Goal: Communication & Community: Connect with others

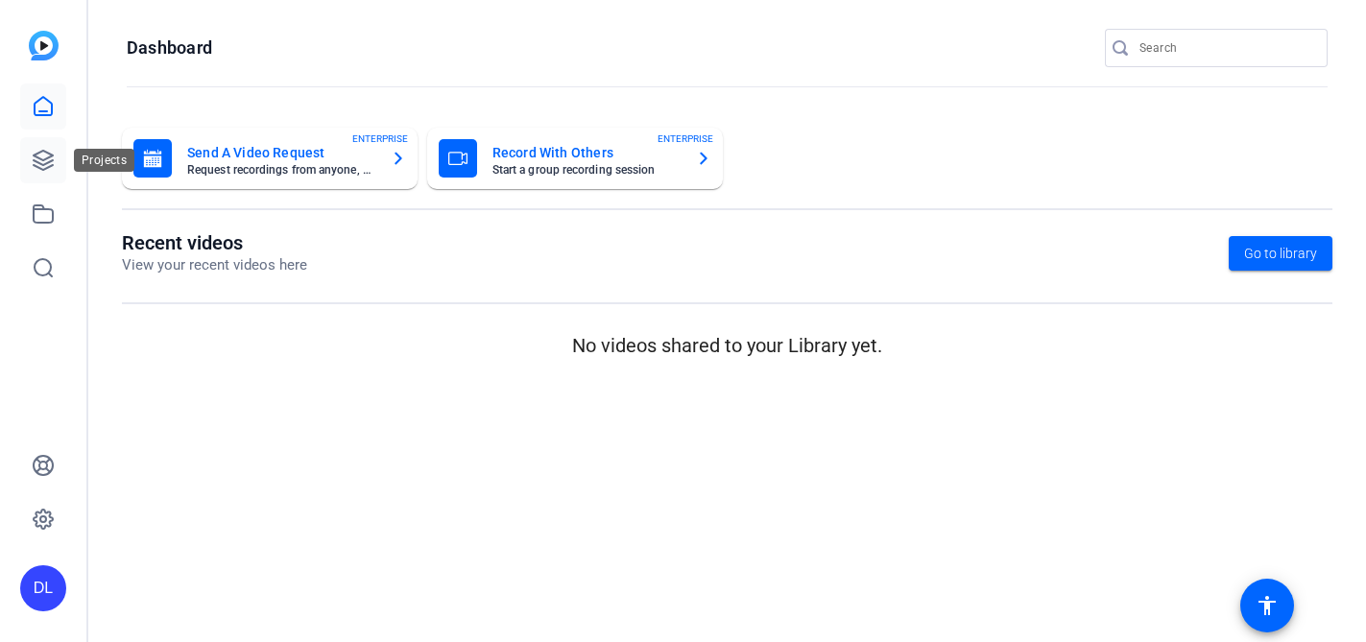
click at [42, 161] on icon at bounding box center [43, 160] width 23 height 23
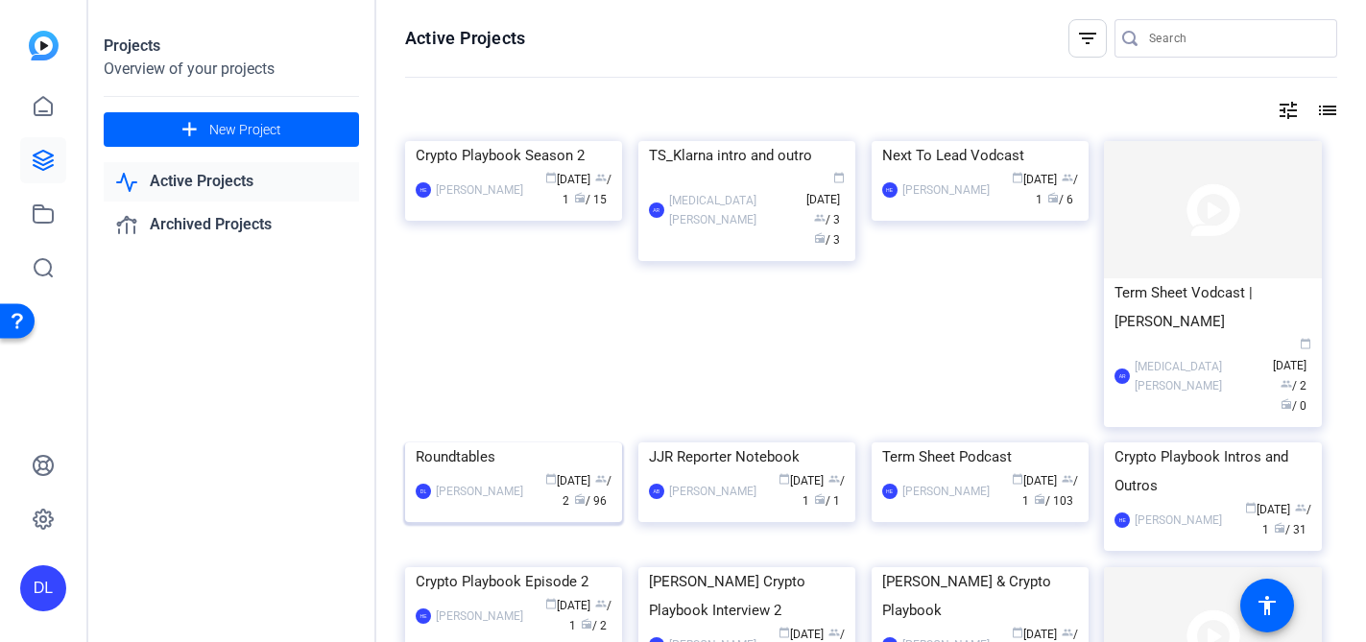
click at [459, 471] on div "Roundtables" at bounding box center [514, 457] width 196 height 29
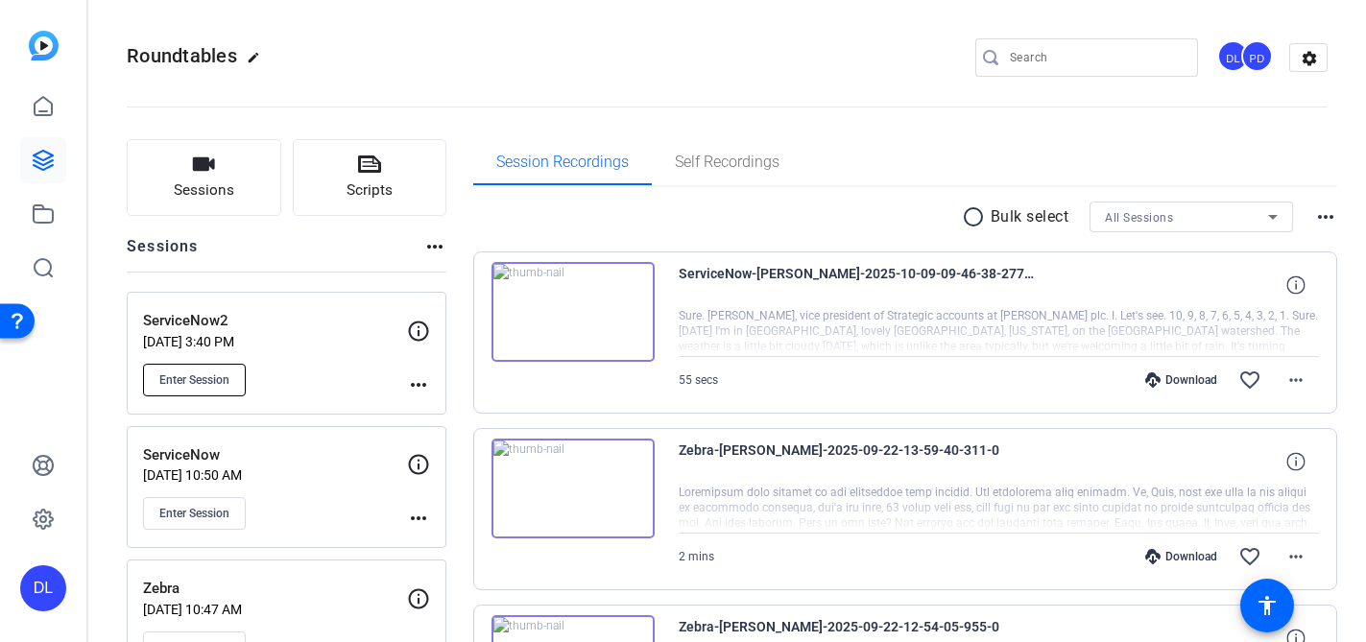
click at [203, 374] on span "Enter Session" at bounding box center [194, 379] width 70 height 15
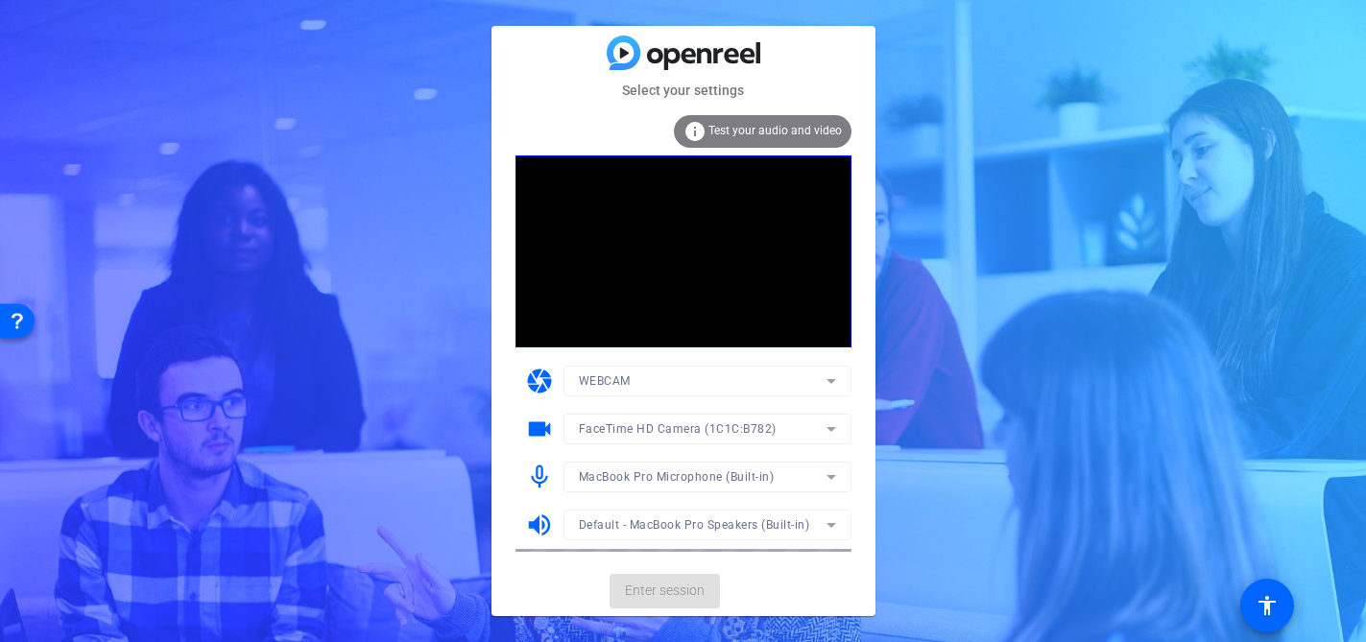
click at [648, 588] on mat-card-actions "Enter session" at bounding box center [684, 591] width 384 height 50
click at [637, 596] on span "Enter session" at bounding box center [665, 591] width 80 height 20
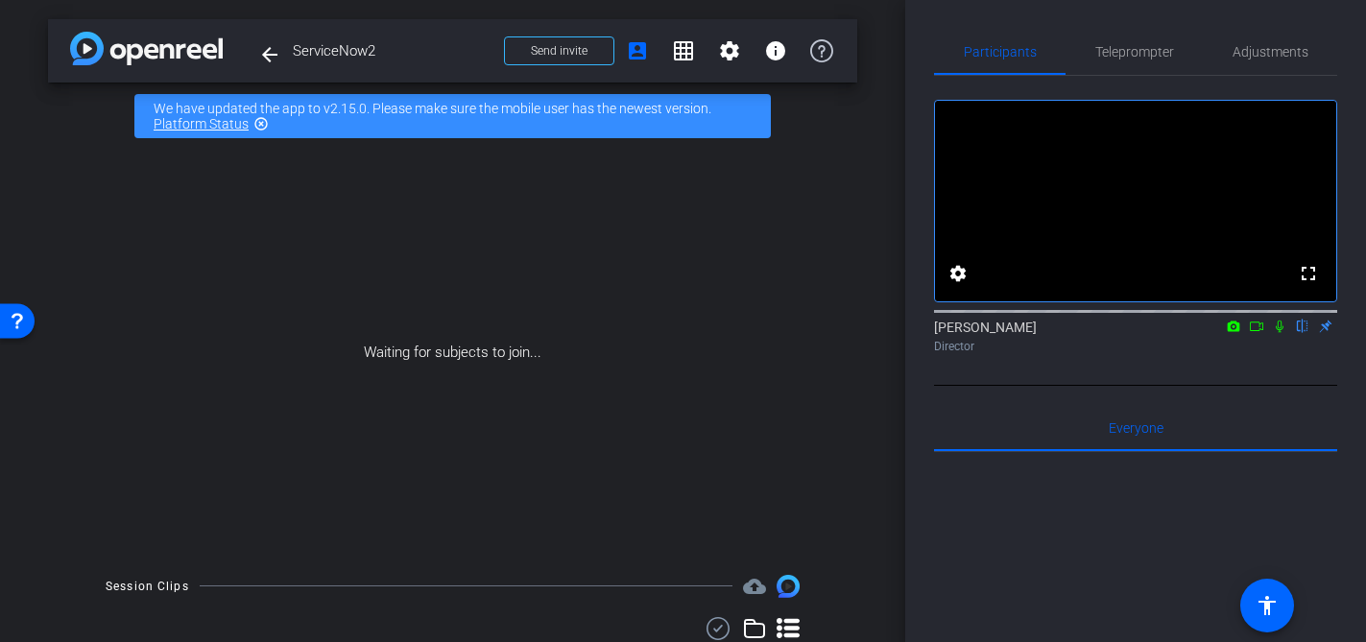
click at [1281, 333] on icon at bounding box center [1280, 327] width 8 height 12
click at [1260, 333] on icon at bounding box center [1256, 326] width 15 height 13
click at [585, 56] on span "Send invite" at bounding box center [559, 50] width 57 height 15
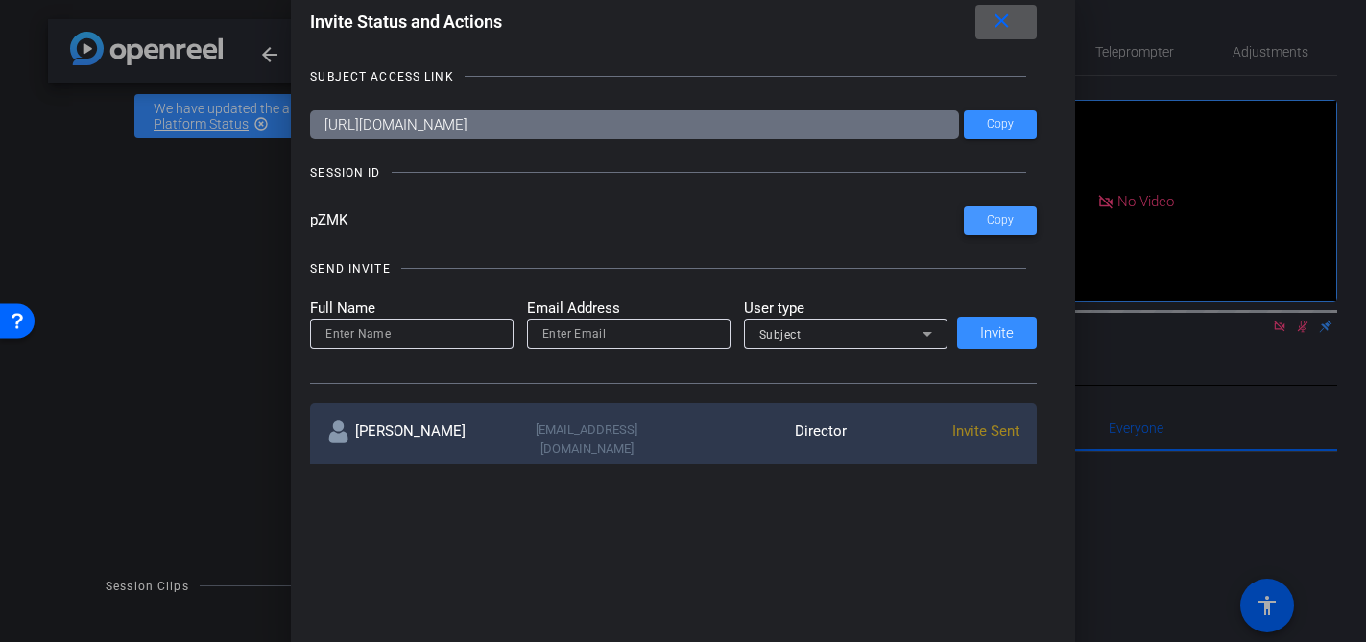
click at [1008, 230] on span at bounding box center [1000, 221] width 73 height 46
click at [565, 333] on input "email" at bounding box center [628, 334] width 173 height 23
paste input "[PERSON_NAME][EMAIL_ADDRESS][PERSON_NAME][DOMAIN_NAME] <[PERSON_NAME][DOMAIN_NA…"
drag, startPoint x: 656, startPoint y: 335, endPoint x: 457, endPoint y: 328, distance: 198.8
click at [457, 328] on form "Full Name Email Address [PERSON_NAME][EMAIL_ADDRESS][PERSON_NAME][DOMAIN_NAME] …" at bounding box center [628, 324] width 637 height 53
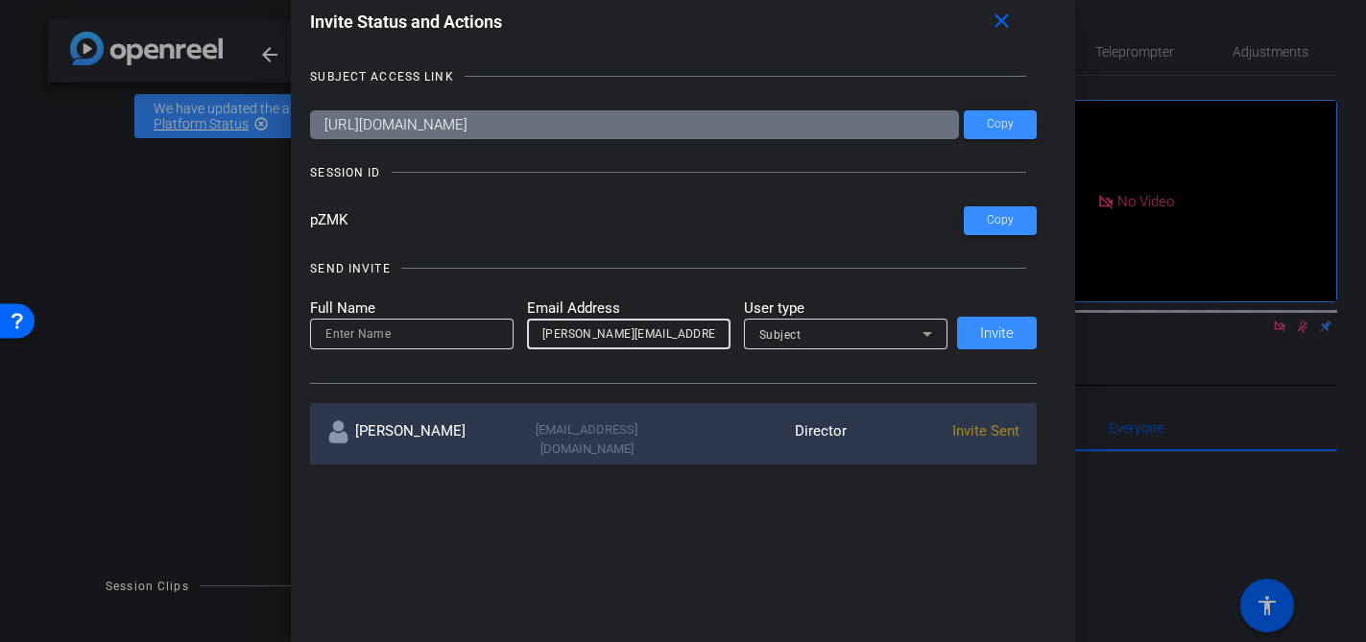
type input "[PERSON_NAME][EMAIL_ADDRESS][PERSON_NAME][DOMAIN_NAME] <[PERSON_NAME][DOMAIN_NA…"
click at [389, 332] on input at bounding box center [411, 334] width 173 height 23
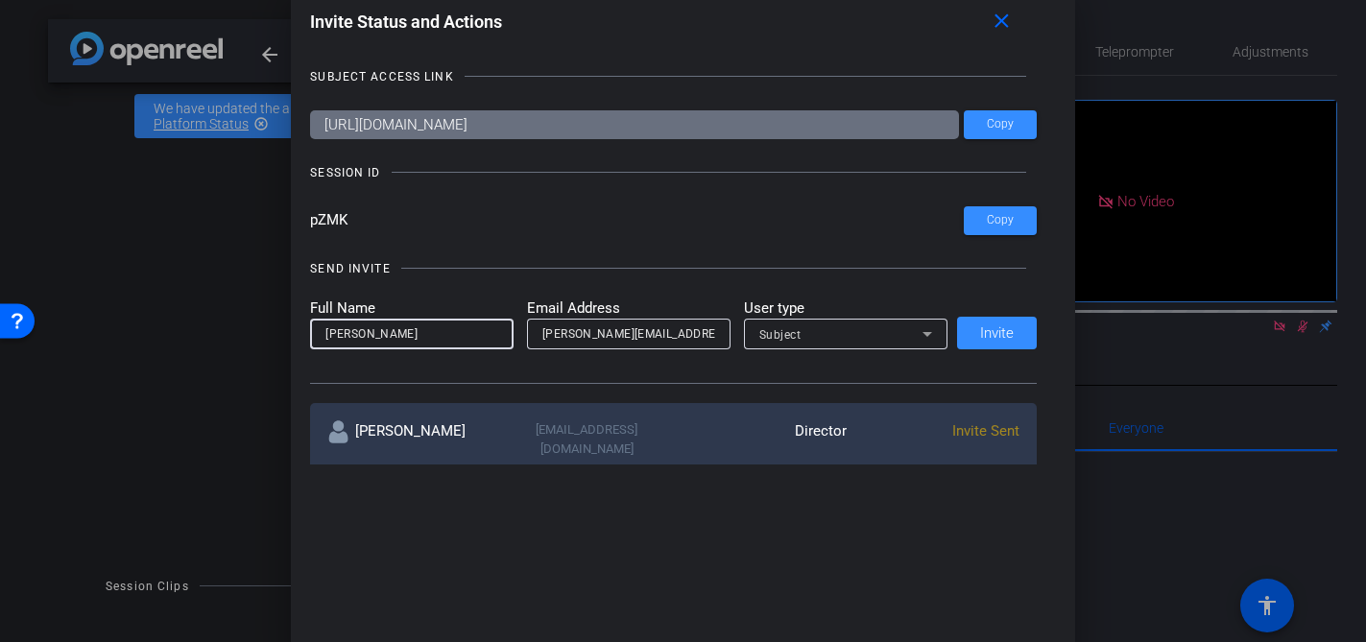
type input "[PERSON_NAME]"
click at [888, 336] on div "Subject" at bounding box center [840, 335] width 163 height 24
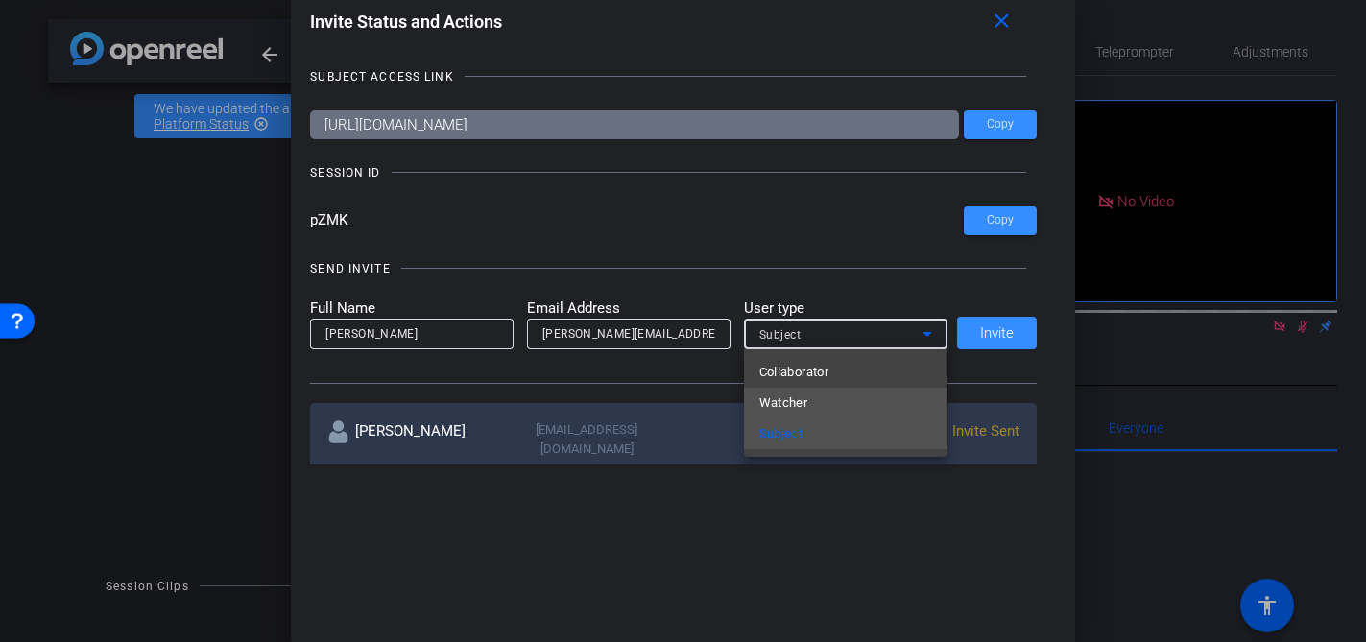
click at [811, 398] on mat-option "Watcher" at bounding box center [846, 403] width 204 height 31
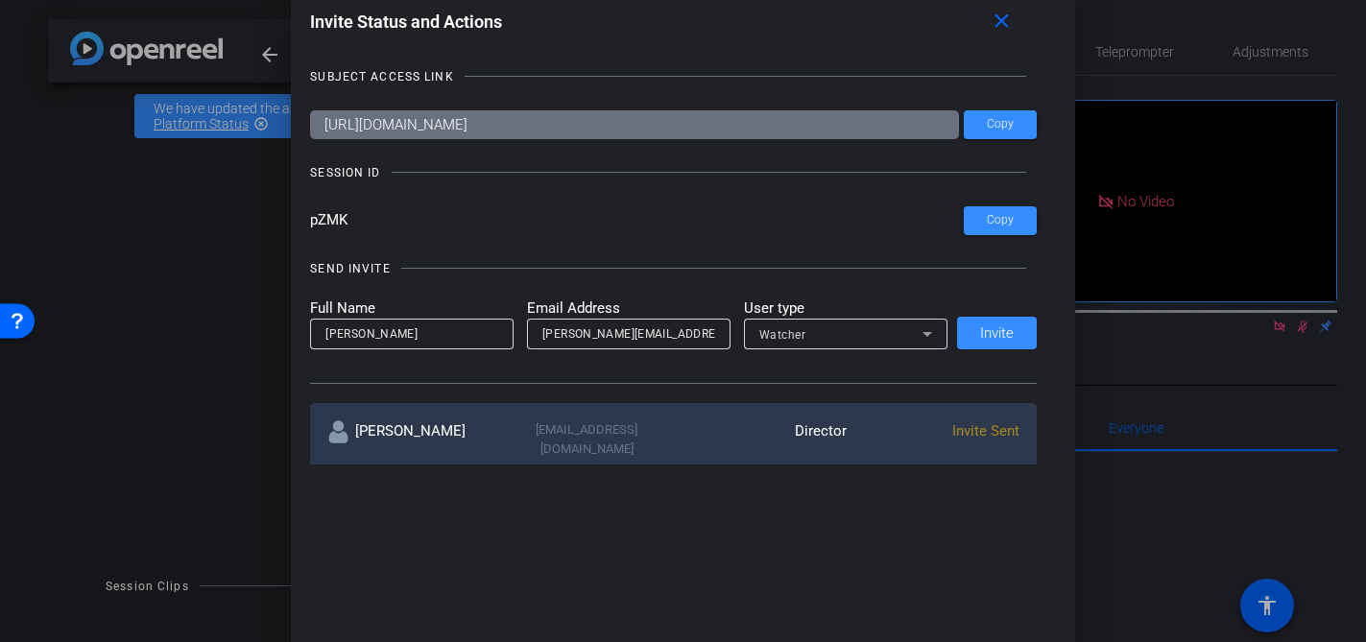
click at [990, 334] on div "Full Name [PERSON_NAME] Email Address [PERSON_NAME][EMAIL_ADDRESS][PERSON_NAME]…" at bounding box center [673, 324] width 727 height 53
click at [1009, 332] on div "Full Name [PERSON_NAME] Email Address [PERSON_NAME][EMAIL_ADDRESS][PERSON_NAME]…" at bounding box center [673, 324] width 727 height 53
click at [885, 373] on div "SEND INVITE Full Name [PERSON_NAME] Address [PERSON_NAME][EMAIL_ADDRESS][PERSON…" at bounding box center [673, 312] width 727 height 145
click at [982, 337] on div "Full Name [PERSON_NAME] Email Address [PERSON_NAME][EMAIL_ADDRESS][PERSON_NAME]…" at bounding box center [673, 324] width 727 height 53
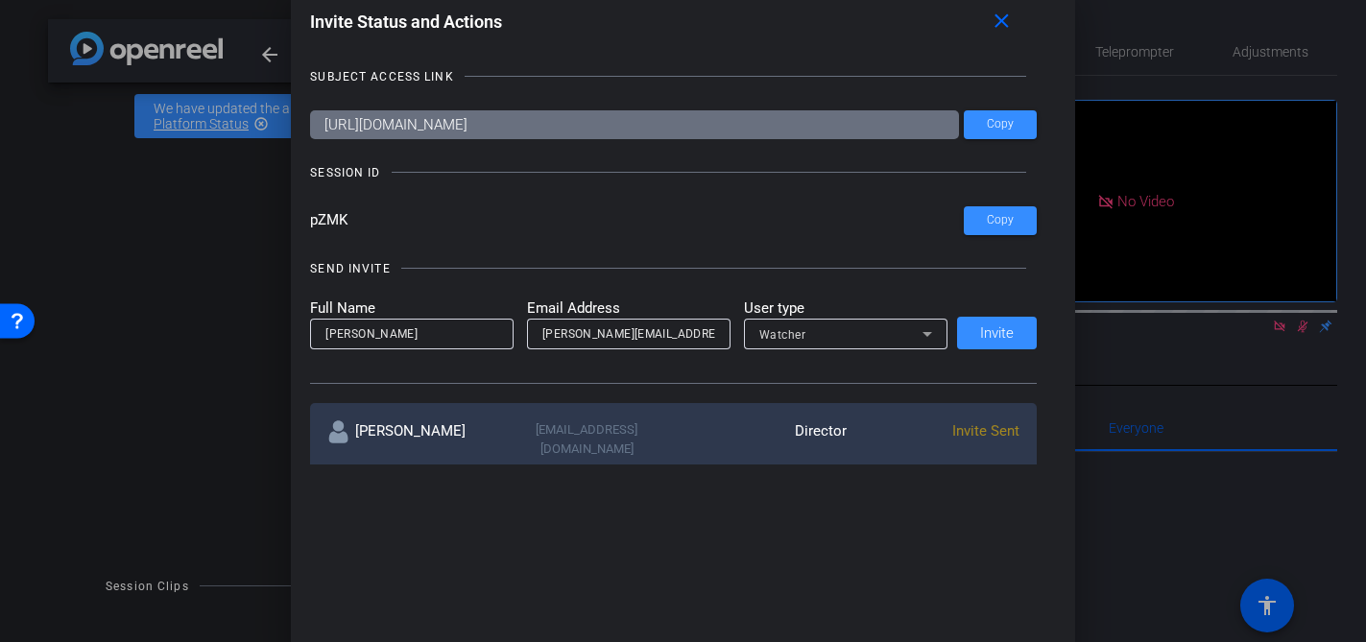
click at [982, 337] on div "Full Name [PERSON_NAME] Email Address [PERSON_NAME][EMAIL_ADDRESS][PERSON_NAME]…" at bounding box center [673, 324] width 727 height 53
click at [981, 337] on div "Full Name [PERSON_NAME] Email Address [PERSON_NAME][EMAIL_ADDRESS][PERSON_NAME]…" at bounding box center [673, 324] width 727 height 53
click at [697, 325] on input "[PERSON_NAME][EMAIL_ADDRESS][PERSON_NAME][DOMAIN_NAME] <[PERSON_NAME][DOMAIN_NA…" at bounding box center [628, 334] width 173 height 23
drag, startPoint x: 576, startPoint y: 333, endPoint x: 475, endPoint y: 321, distance: 101.6
click at [475, 321] on form "Full Name [PERSON_NAME] Email Address [PERSON_NAME][EMAIL_ADDRESS][PERSON_NAME]…" at bounding box center [628, 324] width 637 height 53
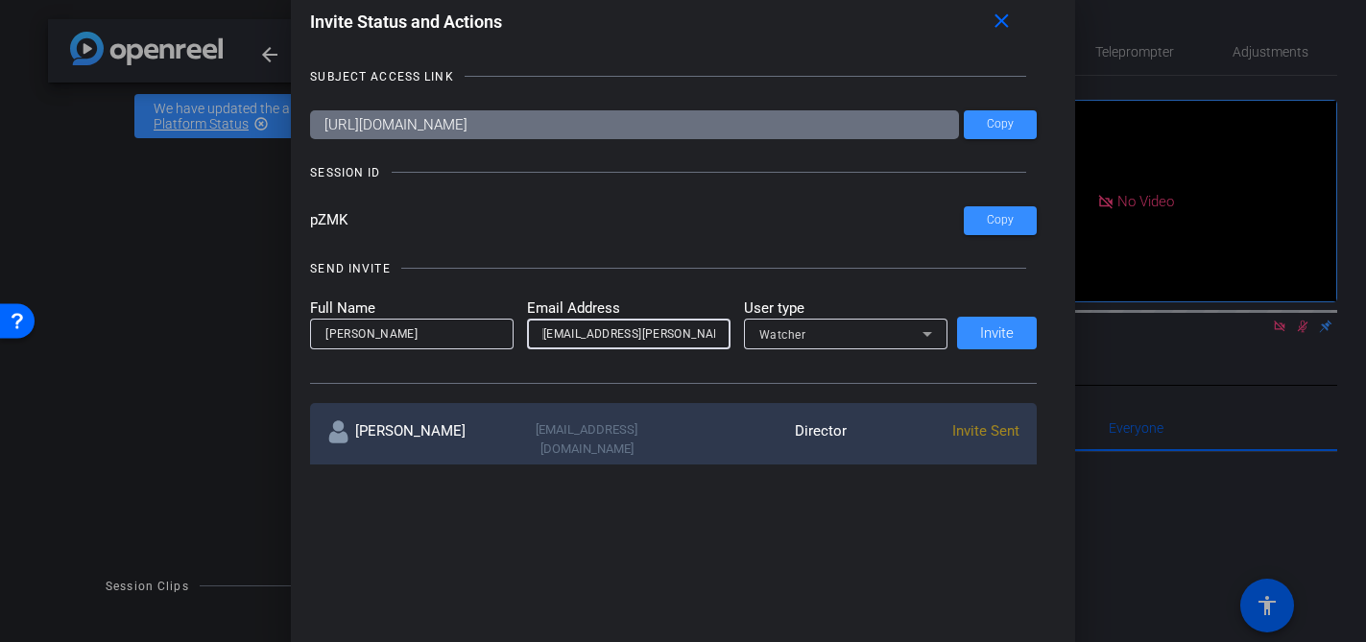
scroll to position [0, 174]
drag, startPoint x: 620, startPoint y: 333, endPoint x: 980, endPoint y: 322, distance: 360.2
click at [980, 322] on div "Full Name [PERSON_NAME] Email Address [PERSON_NAME][EMAIL_ADDRESS][PERSON_NAME]…" at bounding box center [673, 324] width 727 height 53
type input "<[PERSON_NAME][EMAIL_ADDRESS][PERSON_NAME][DOMAIN_NAME]"
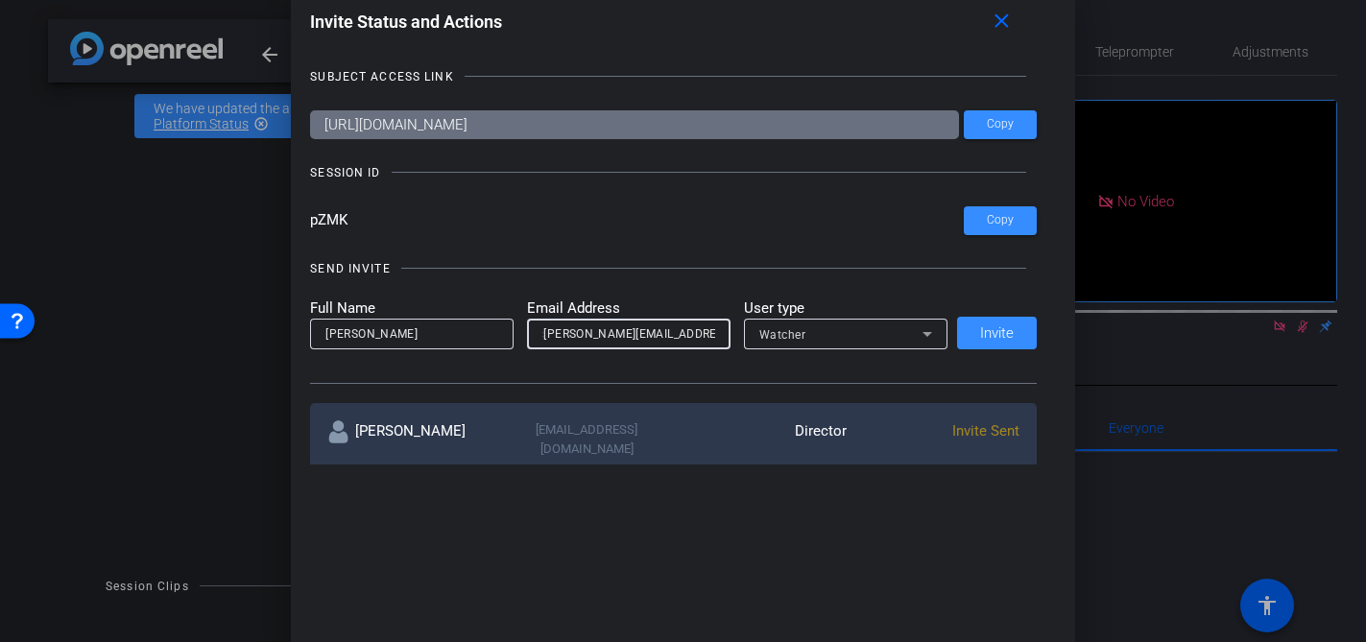
drag, startPoint x: 542, startPoint y: 324, endPoint x: 848, endPoint y: 339, distance: 305.6
click at [848, 339] on form "Full Name [PERSON_NAME] Address <[PERSON_NAME][EMAIL_ADDRESS][PERSON_NAME][DOMA…" at bounding box center [628, 324] width 637 height 53
paste input "[PERSON_NAME][EMAIL_ADDRESS][PERSON_NAME][DOMAIN_NAME] <[PERSON_NAME][DOMAIN_NA…"
click at [718, 332] on div "[PERSON_NAME][EMAIL_ADDRESS][PERSON_NAME][DOMAIN_NAME] <[PERSON_NAME][DOMAIN_NA…" at bounding box center [629, 334] width 204 height 31
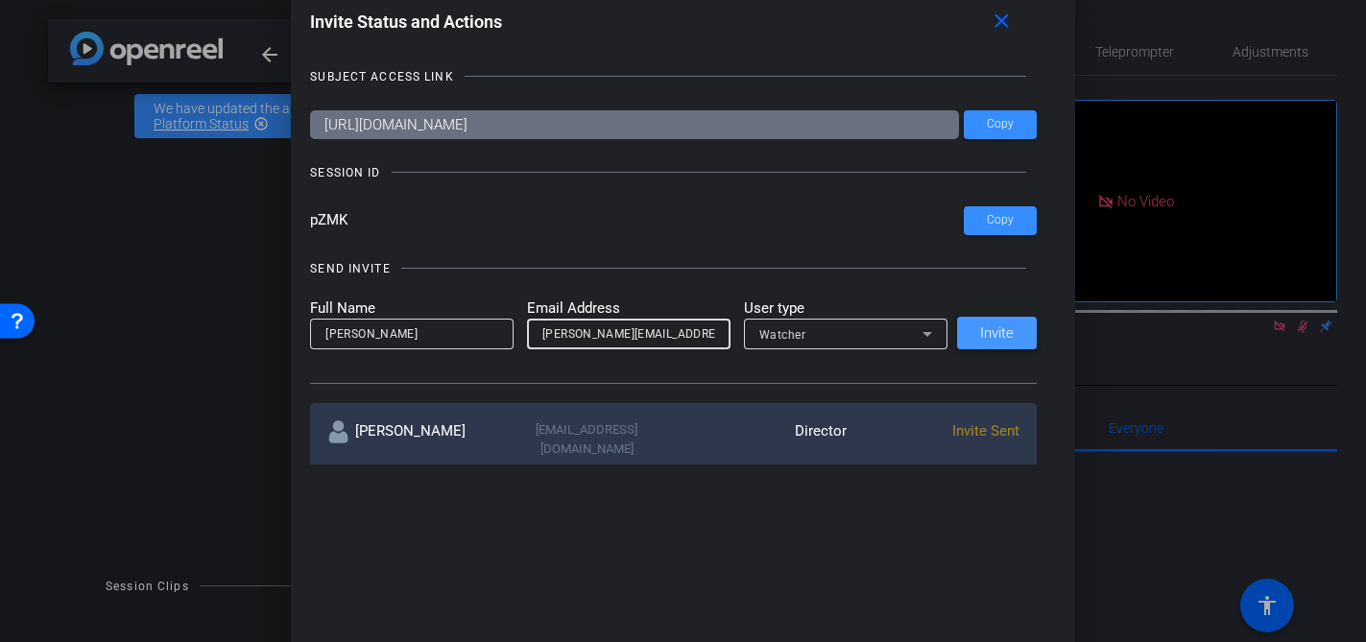
type input "[PERSON_NAME][EMAIL_ADDRESS][PERSON_NAME][DOMAIN_NAME]"
click at [990, 337] on span "Invite" at bounding box center [997, 333] width 34 height 14
click at [556, 338] on input "email" at bounding box center [628, 334] width 173 height 23
paste input "[PERSON_NAME] <[PERSON_NAME][EMAIL_ADDRESS][PERSON_NAME][DOMAIN_NAME]>"
type input "[PERSON_NAME]"
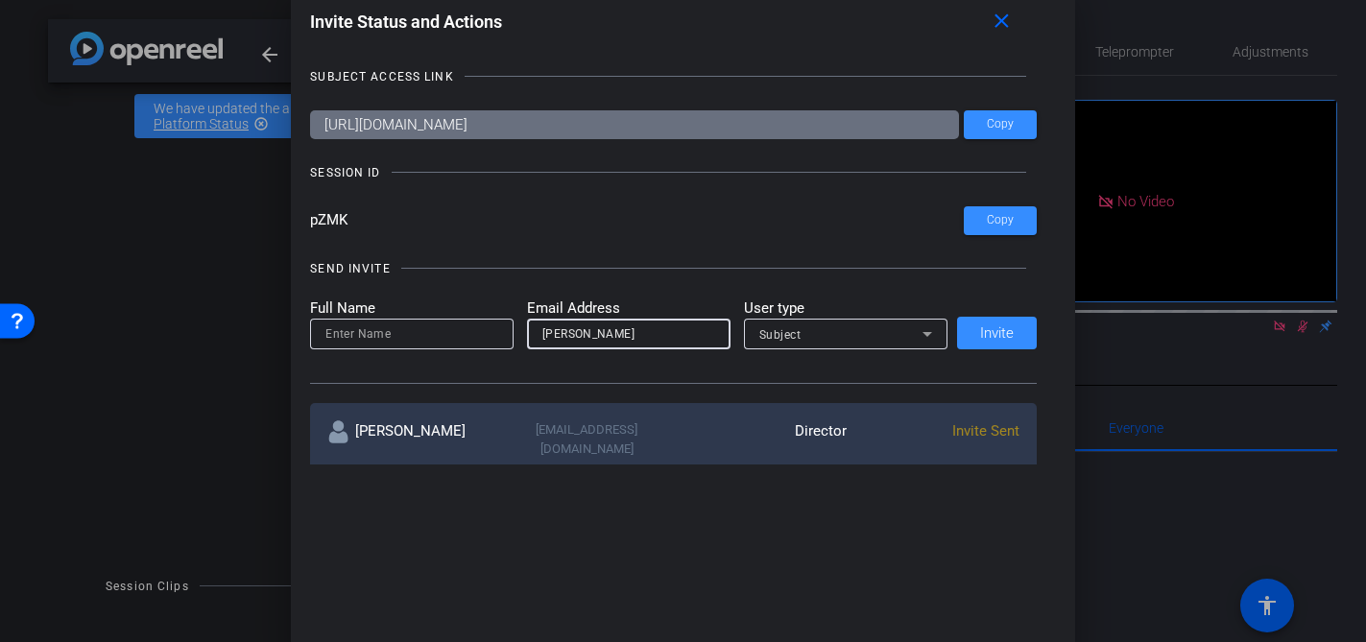
click at [433, 338] on input at bounding box center [411, 334] width 173 height 23
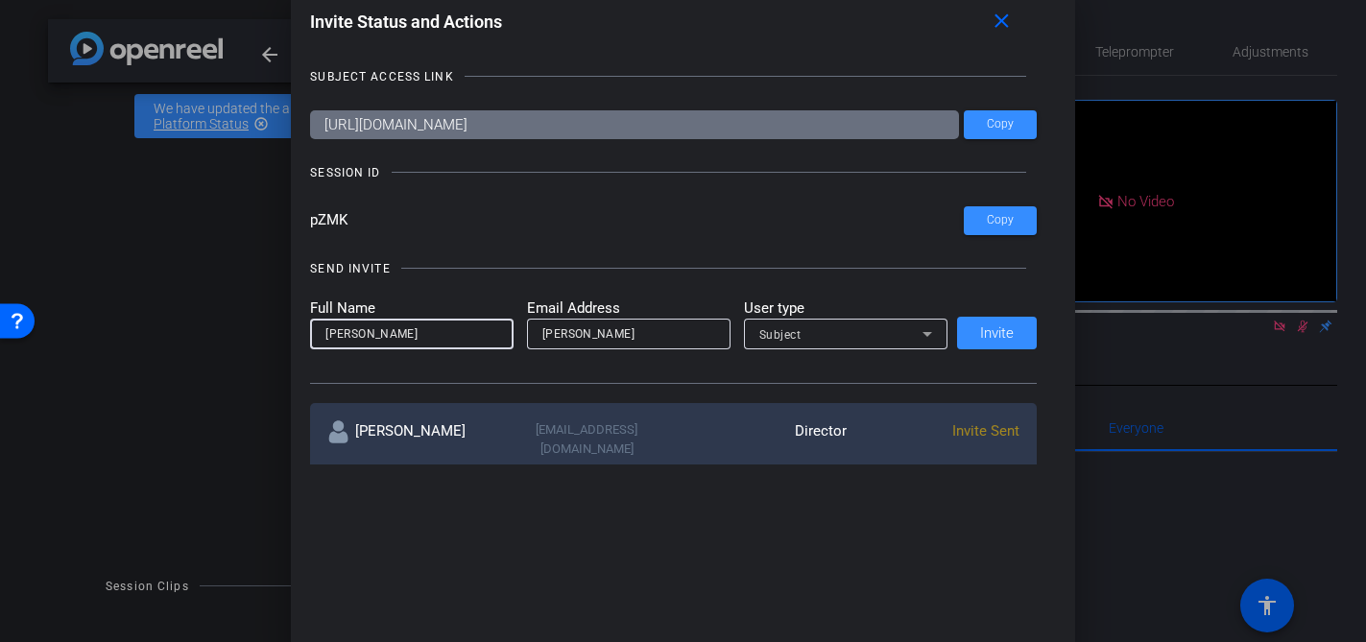
type input "[PERSON_NAME]"
click at [855, 336] on div "Subject" at bounding box center [840, 335] width 163 height 24
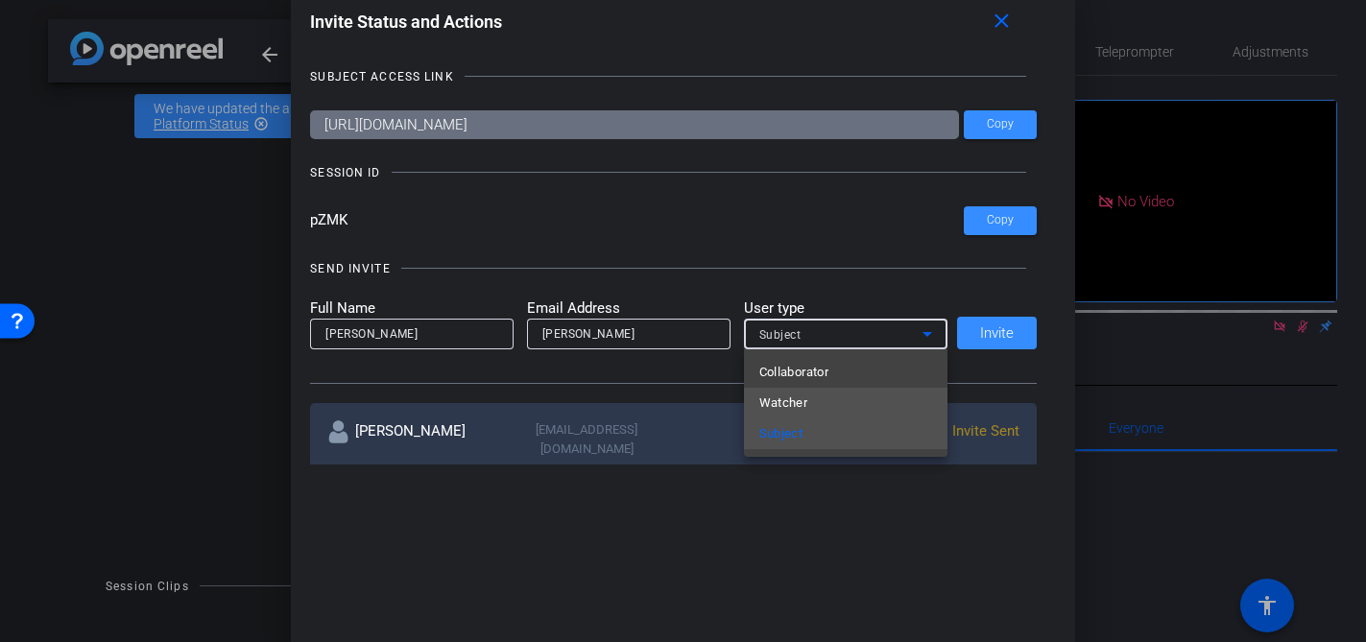
click at [847, 405] on mat-option "Watcher" at bounding box center [846, 403] width 204 height 31
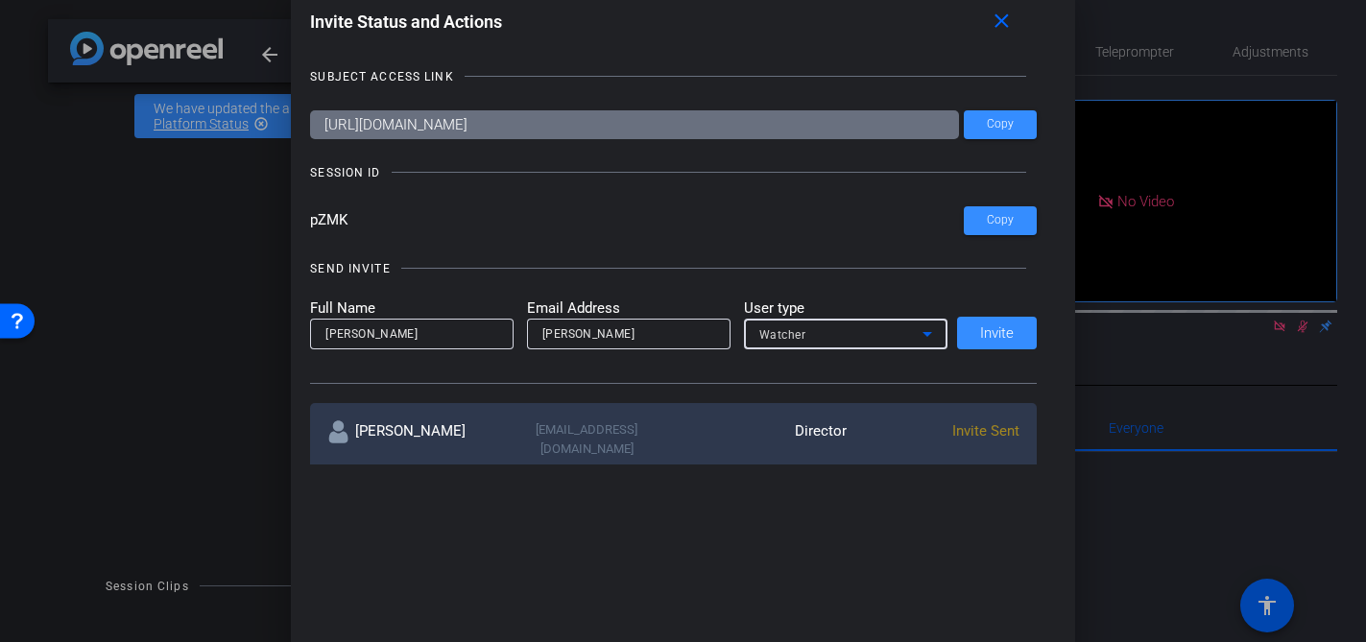
click at [996, 343] on div "Full Name [PERSON_NAME] Address [PERSON_NAME] User type Watcher Invite" at bounding box center [673, 324] width 727 height 53
click at [995, 333] on div "Full Name [PERSON_NAME] Address [PERSON_NAME] User type Watcher Invite" at bounding box center [673, 324] width 727 height 53
click at [658, 334] on input "[PERSON_NAME]" at bounding box center [628, 334] width 173 height 23
drag, startPoint x: 640, startPoint y: 334, endPoint x: 425, endPoint y: 329, distance: 215.1
click at [425, 329] on form "Full Name [PERSON_NAME] Address [PERSON_NAME] User type Watcher" at bounding box center [628, 324] width 637 height 53
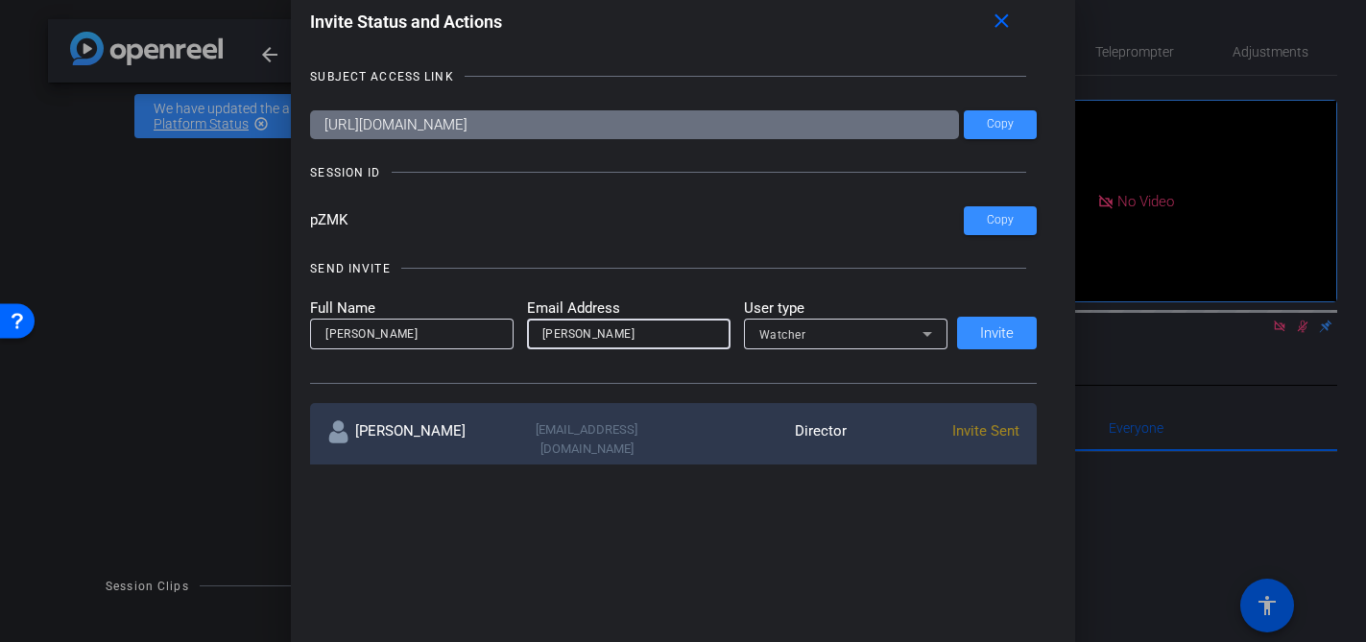
paste input "<[PERSON_NAME][EMAIL_ADDRESS][PERSON_NAME][DOMAIN_NAME]>"
click at [643, 336] on input "[PERSON_NAME] <[PERSON_NAME][EMAIL_ADDRESS][PERSON_NAME][DOMAIN_NAME]>" at bounding box center [628, 334] width 173 height 23
click at [707, 338] on input "[PERSON_NAME] <[PERSON_NAME][EMAIL_ADDRESS][PERSON_NAME][DOMAIN_NAME]>" at bounding box center [628, 334] width 173 height 23
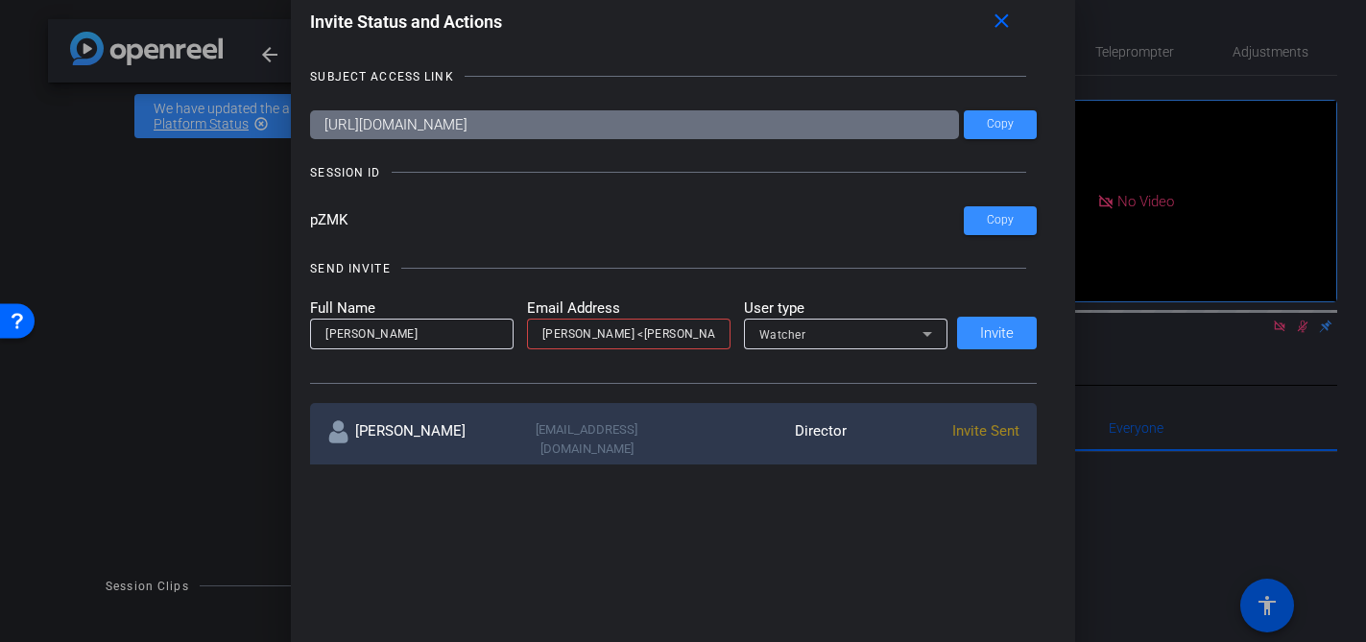
drag, startPoint x: 717, startPoint y: 333, endPoint x: 595, endPoint y: 325, distance: 122.2
click at [595, 325] on div "[PERSON_NAME] <[PERSON_NAME][EMAIL_ADDRESS][PERSON_NAME][DOMAIN_NAME]>" at bounding box center [629, 334] width 204 height 31
click at [636, 333] on input "[PERSON_NAME] <[PERSON_NAME][EMAIL_ADDRESS][PERSON_NAME][DOMAIN_NAME]>" at bounding box center [628, 334] width 173 height 23
click at [606, 333] on input "[PERSON_NAME] <[PERSON_NAME][EMAIL_ADDRESS][PERSON_NAME][DOMAIN_NAME]>" at bounding box center [628, 334] width 173 height 23
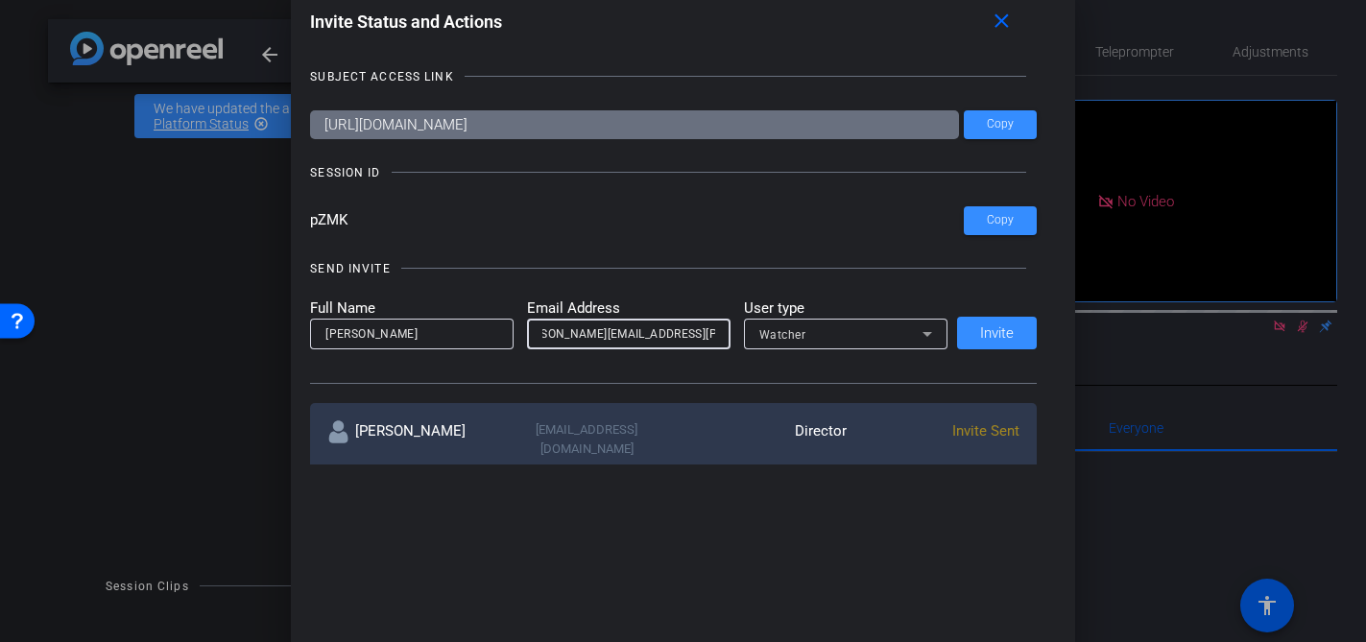
scroll to position [0, 0]
click at [720, 335] on div "[PERSON_NAME] <[PERSON_NAME][EMAIL_ADDRESS][PERSON_NAME][DOMAIN_NAME]>" at bounding box center [629, 334] width 204 height 31
click at [696, 331] on input "[PERSON_NAME][EMAIL_ADDRESS][PERSON_NAME][DOMAIN_NAME]>" at bounding box center [628, 334] width 173 height 23
type input "[PERSON_NAME][EMAIL_ADDRESS][PERSON_NAME][DOMAIN_NAME]"
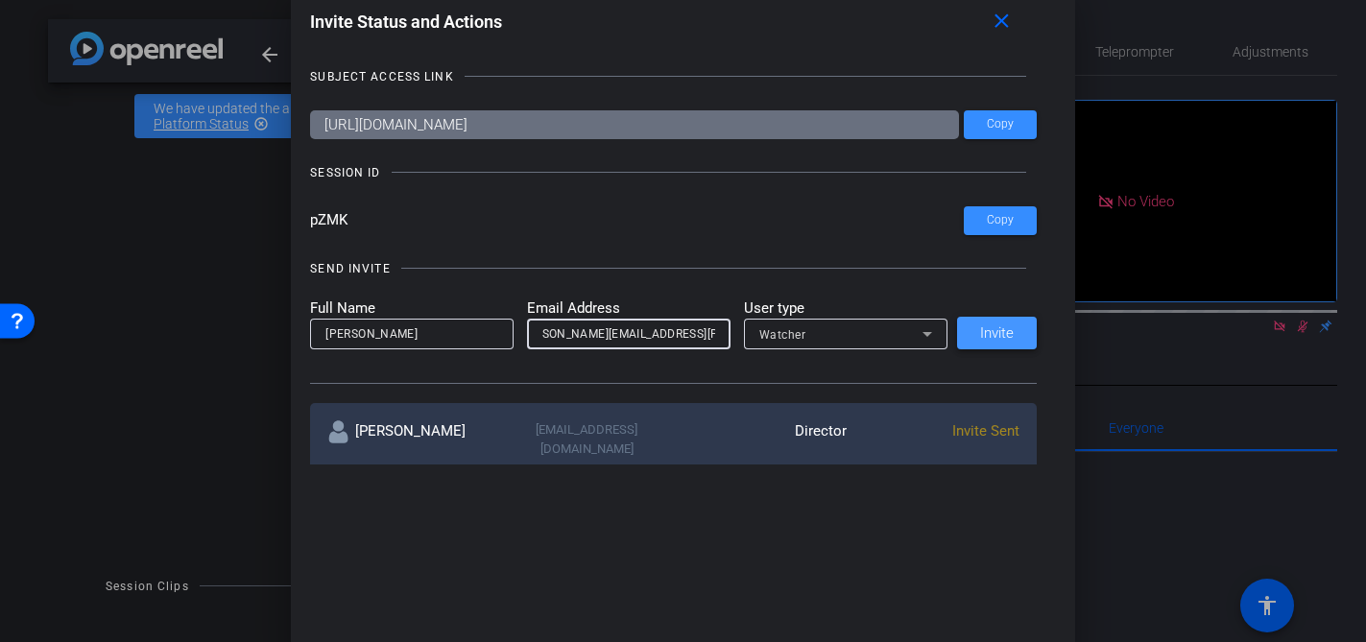
click at [985, 339] on span "Invite" at bounding box center [997, 333] width 34 height 14
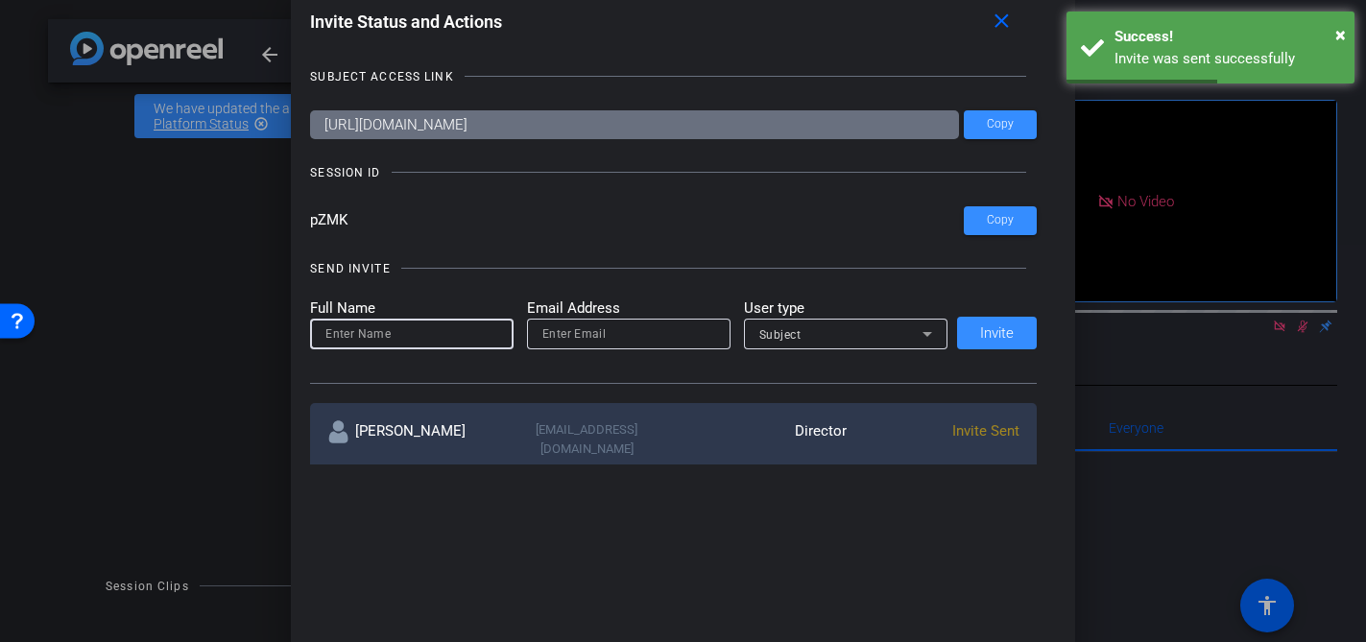
click at [485, 333] on input at bounding box center [411, 334] width 173 height 23
type input "Lauren"
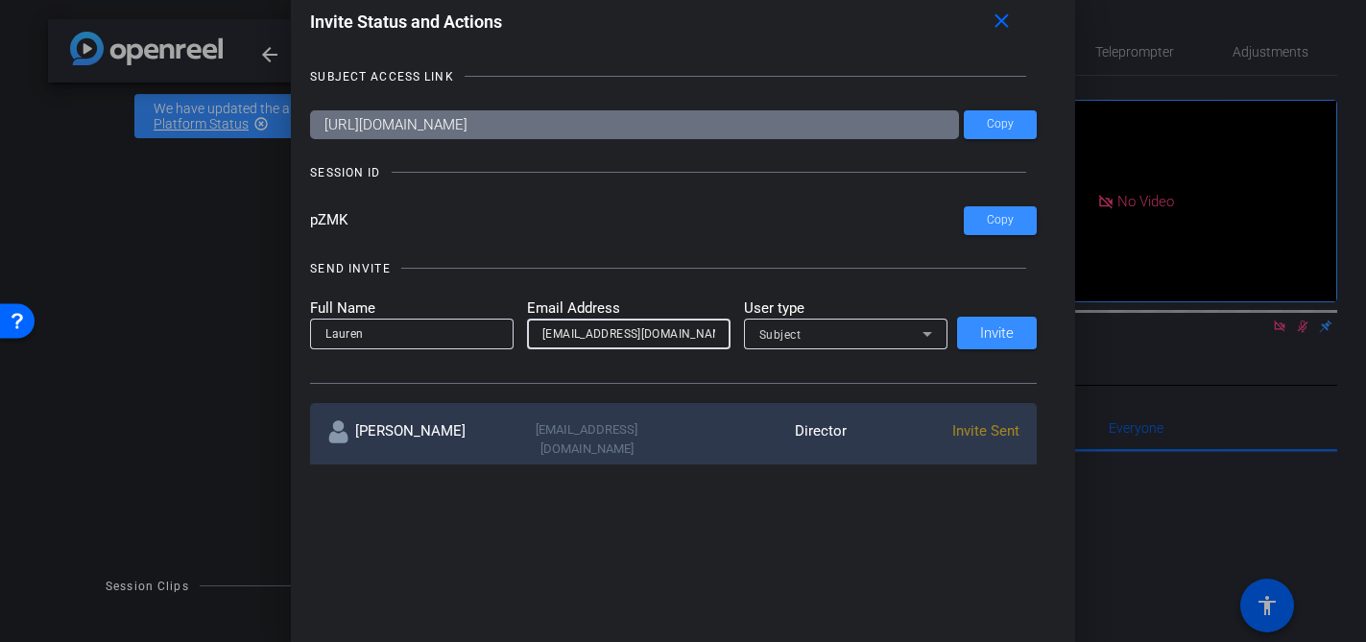
type input "[EMAIL_ADDRESS][DOMAIN_NAME]"
click at [827, 340] on div "Subject" at bounding box center [840, 335] width 163 height 24
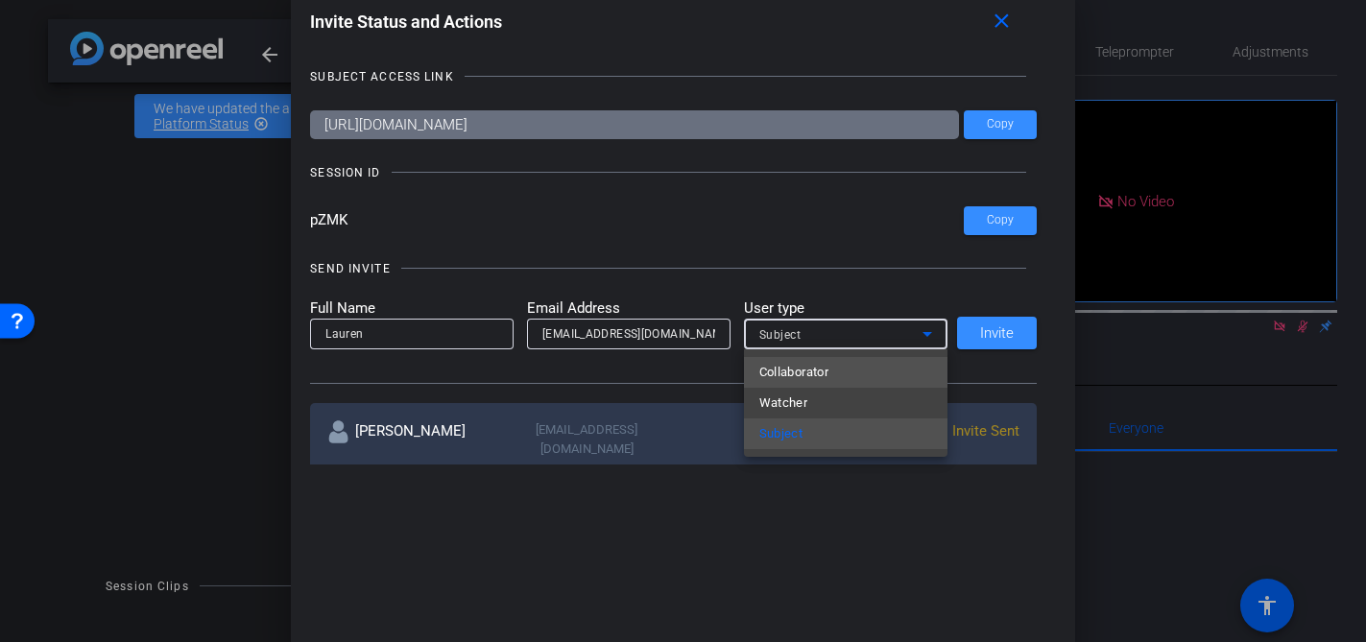
click at [826, 372] on span "Collaborator" at bounding box center [794, 372] width 70 height 23
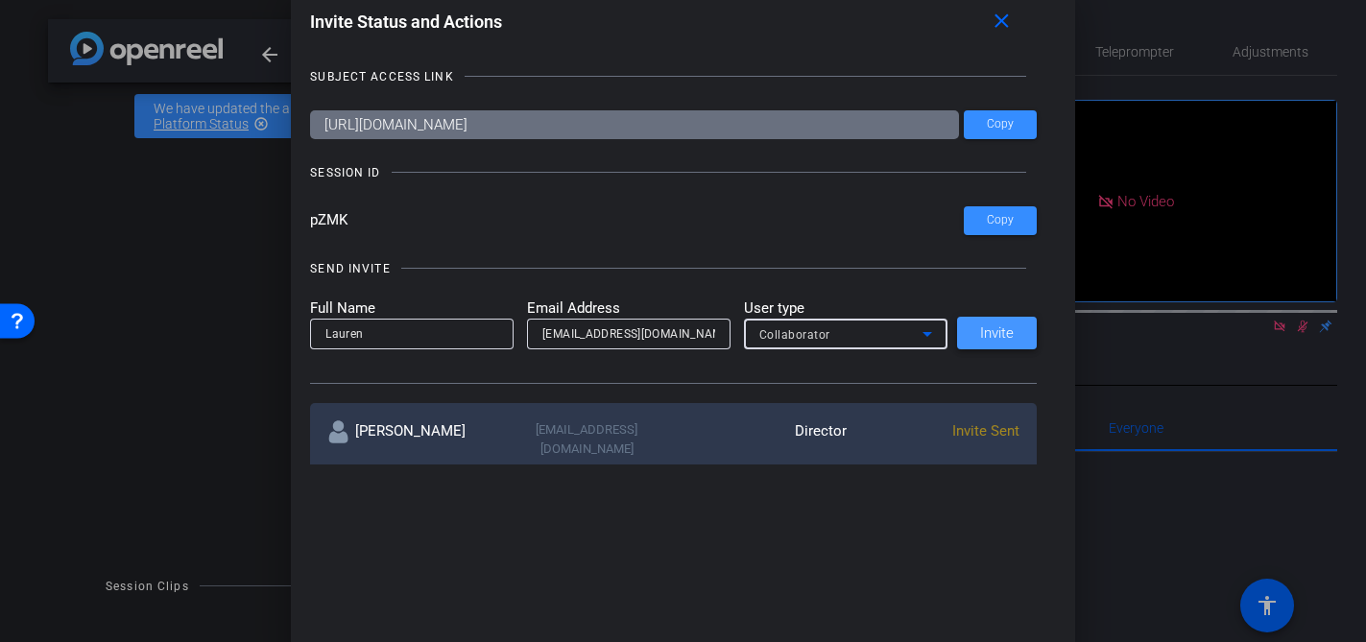
click at [991, 348] on span at bounding box center [997, 333] width 80 height 46
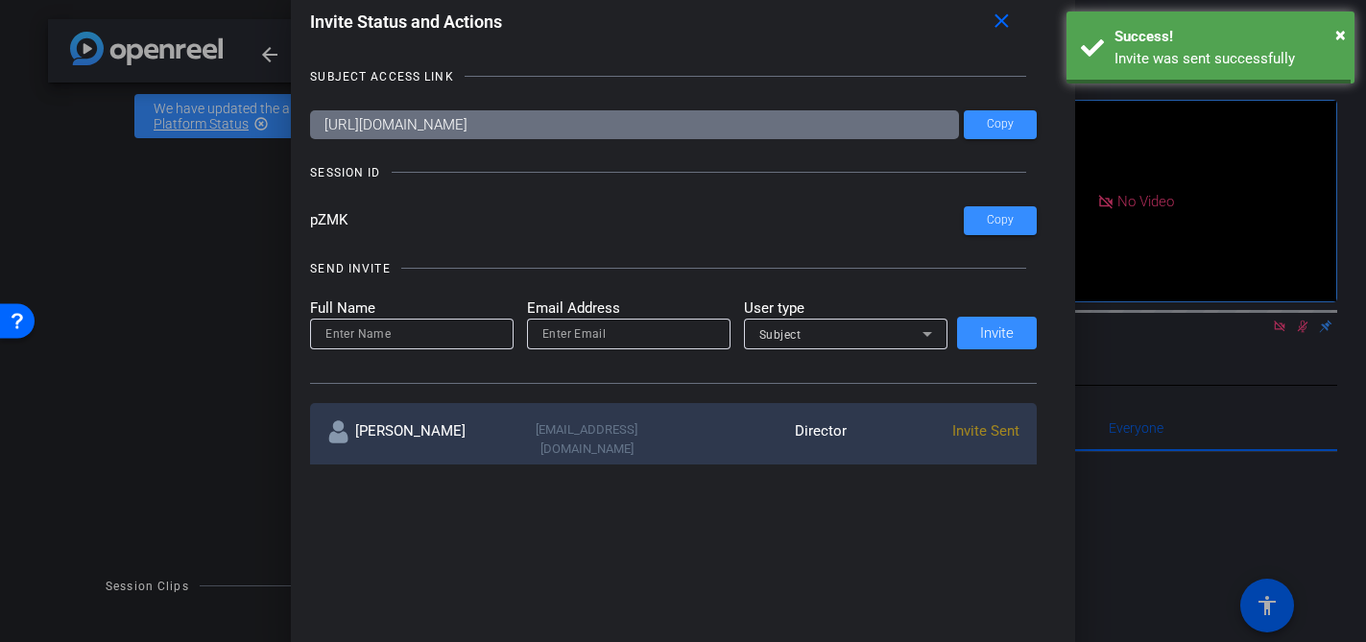
click at [992, 336] on div "Full Name Email Address User type Subject Invite" at bounding box center [673, 324] width 727 height 53
click at [1005, 216] on span "Copy" at bounding box center [1000, 220] width 27 height 14
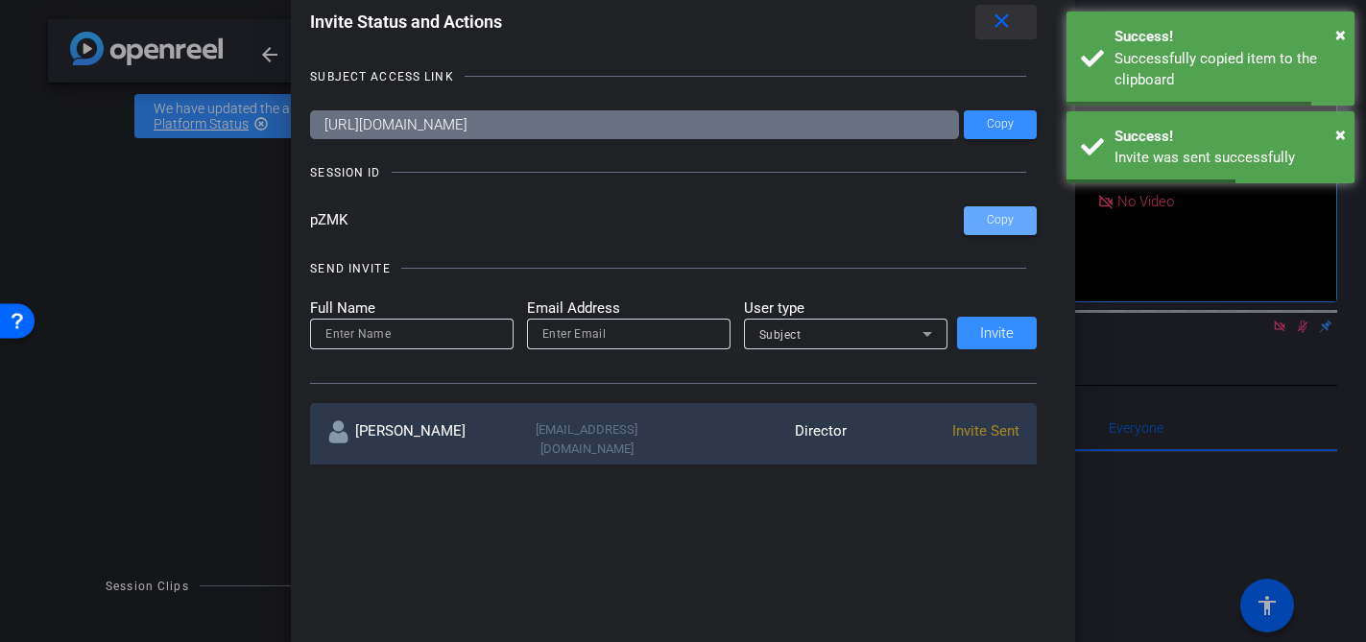
click at [1004, 29] on mat-icon "close" at bounding box center [1002, 22] width 24 height 24
